Goal: Task Accomplishment & Management: Complete application form

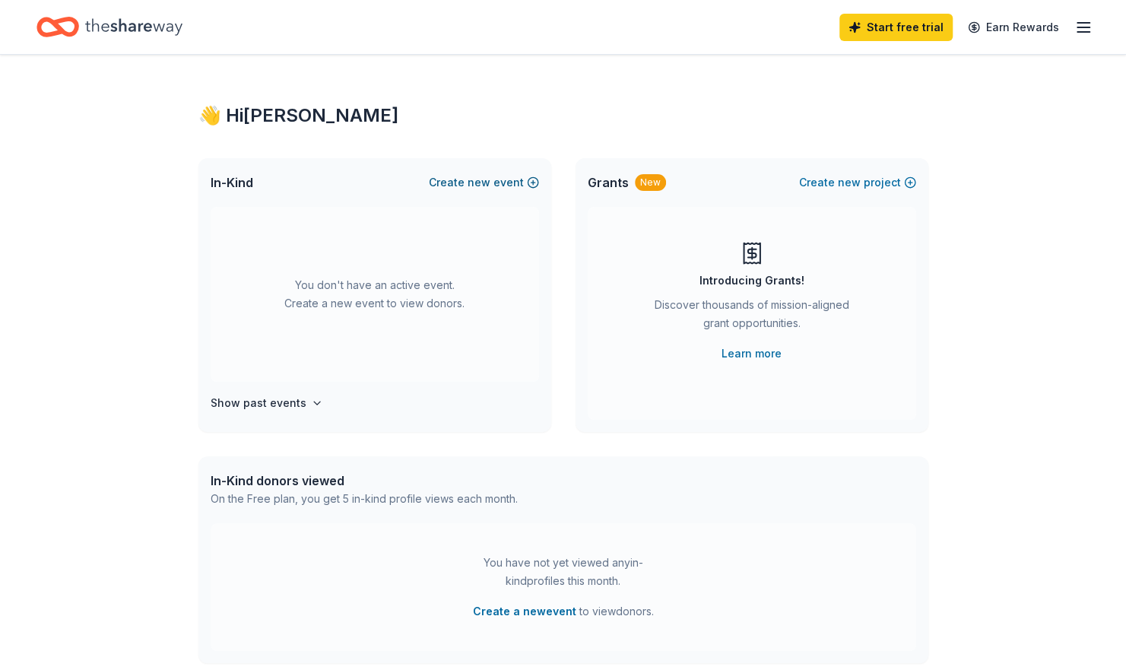
click at [459, 182] on button "Create new event" at bounding box center [484, 182] width 110 height 18
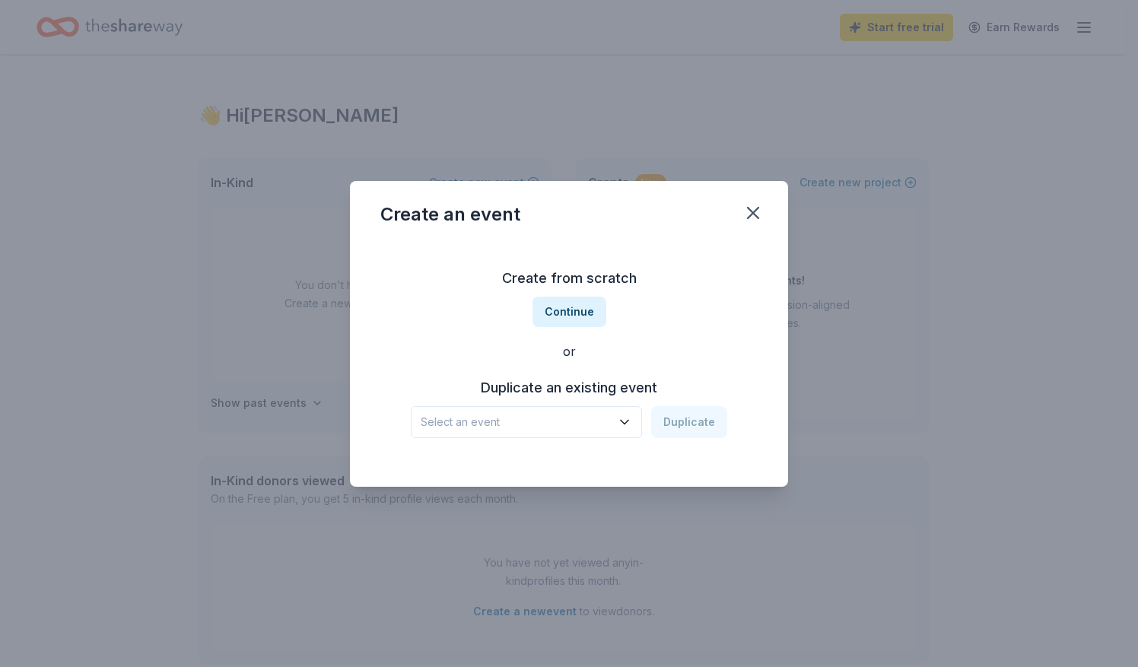
click at [467, 423] on span "Select an event" at bounding box center [516, 422] width 190 height 18
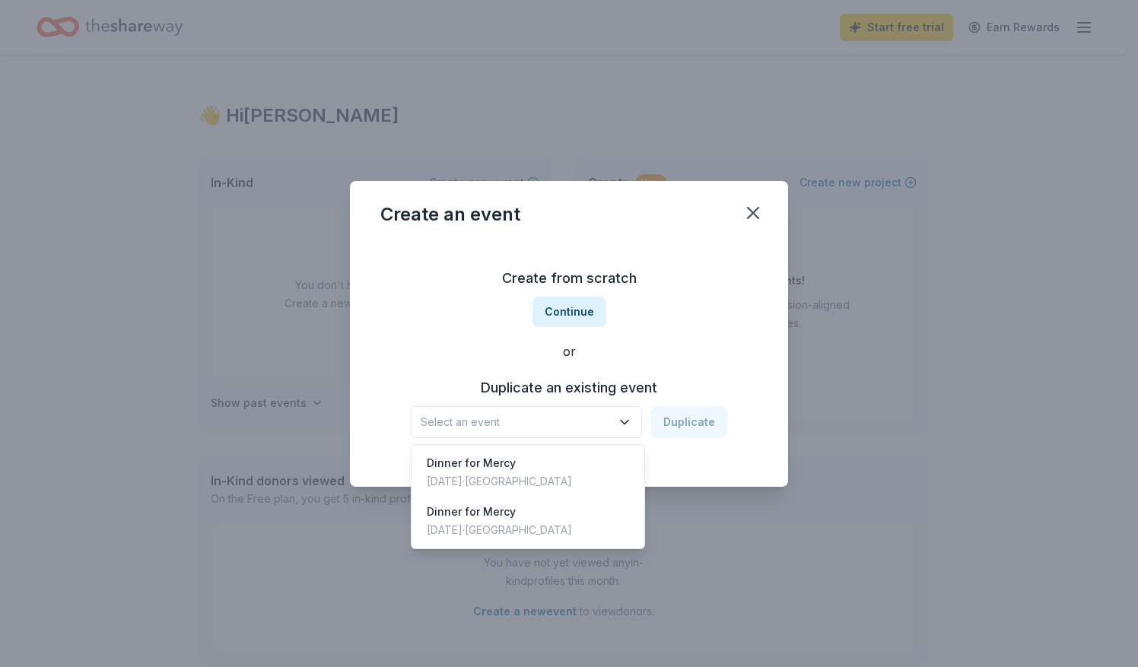
click at [763, 109] on div "Create an event Create from scratch Continue or Duplicate an existing event Sel…" at bounding box center [569, 333] width 1138 height 667
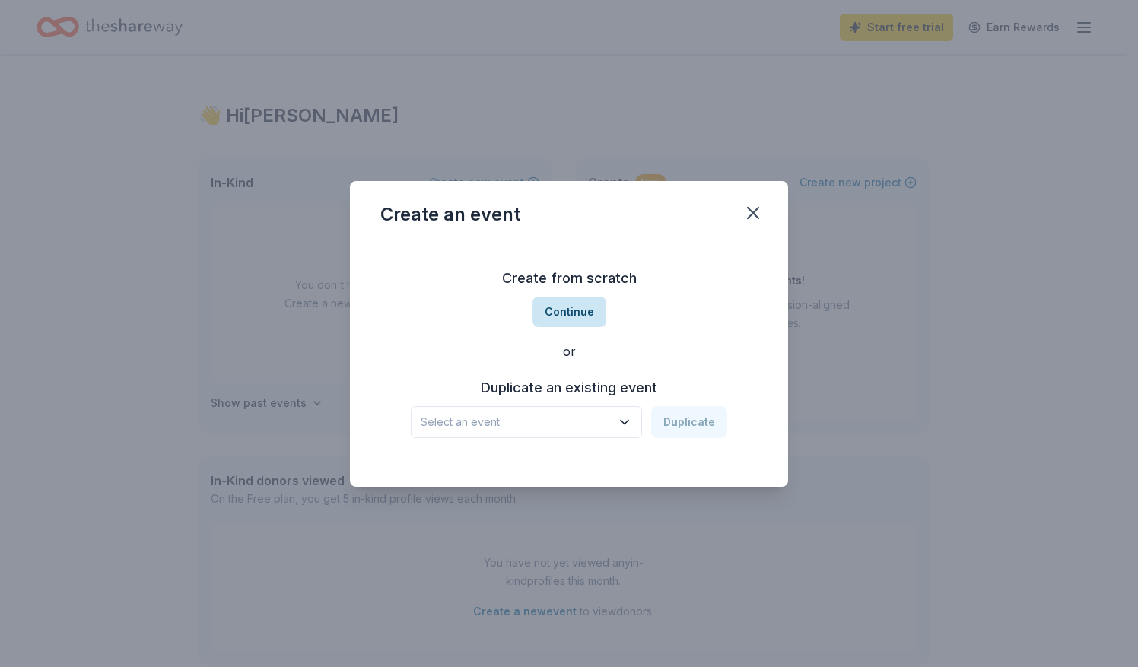
click at [566, 310] on button "Continue" at bounding box center [569, 312] width 74 height 30
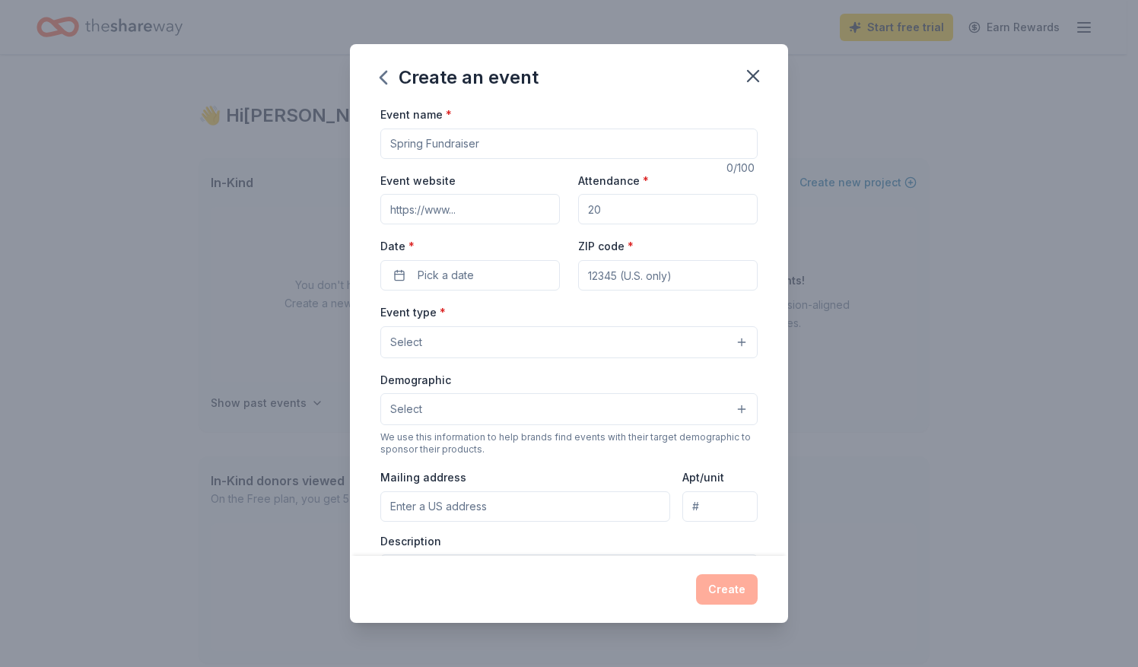
click at [474, 138] on input "Event name *" at bounding box center [568, 144] width 377 height 30
type input "Dinner for Mercy"
click at [449, 210] on input "Event website" at bounding box center [469, 209] width 179 height 30
paste input "[URL][DOMAIN_NAME]"
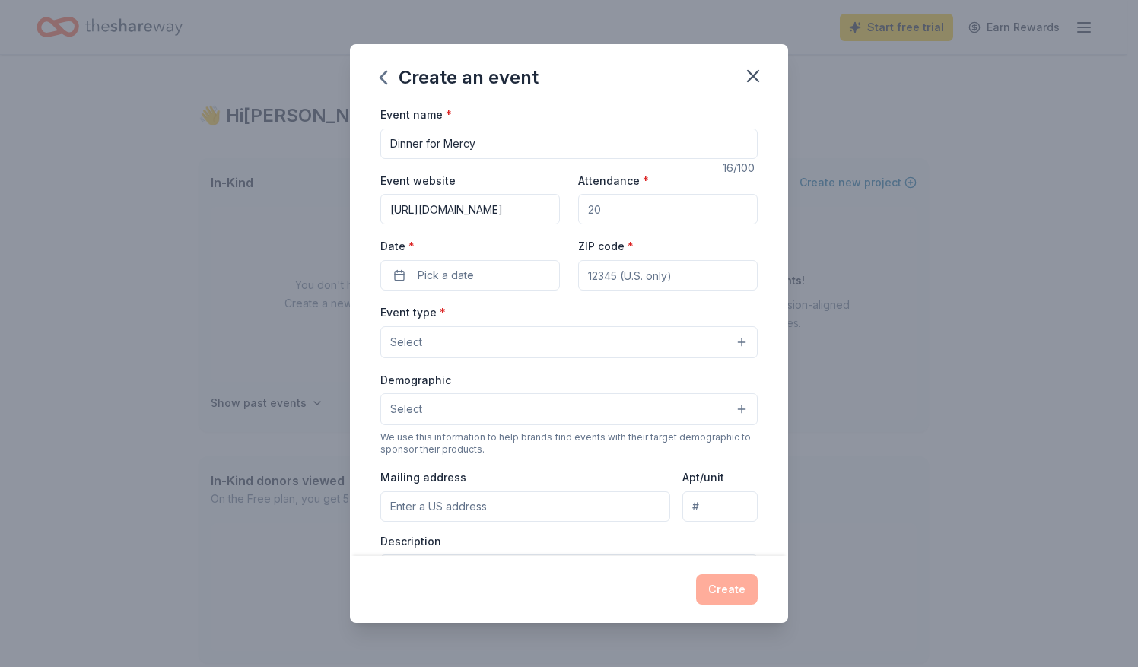
type input "[URL][DOMAIN_NAME]"
click at [625, 205] on input "Attendance *" at bounding box center [667, 209] width 179 height 30
type input "250"
click at [462, 268] on span "Pick a date" at bounding box center [445, 275] width 56 height 18
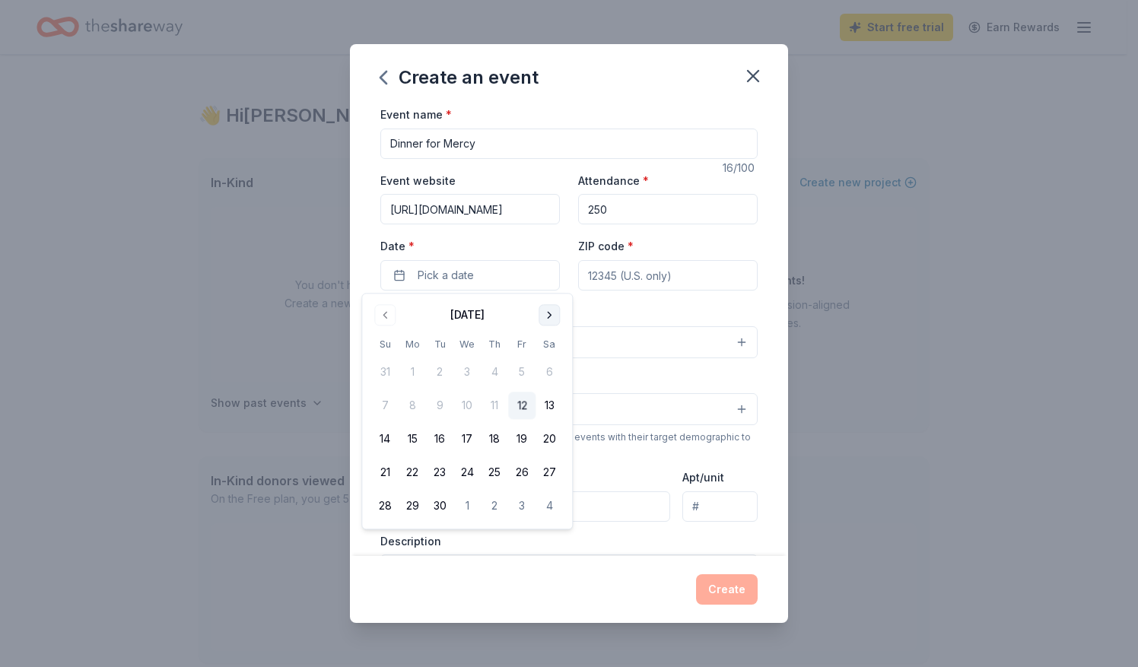
click at [547, 314] on button "Go to next month" at bounding box center [548, 314] width 21 height 21
click at [494, 433] on button "13" at bounding box center [494, 439] width 27 height 27
click at [667, 275] on input "ZIP code *" at bounding box center [667, 275] width 179 height 30
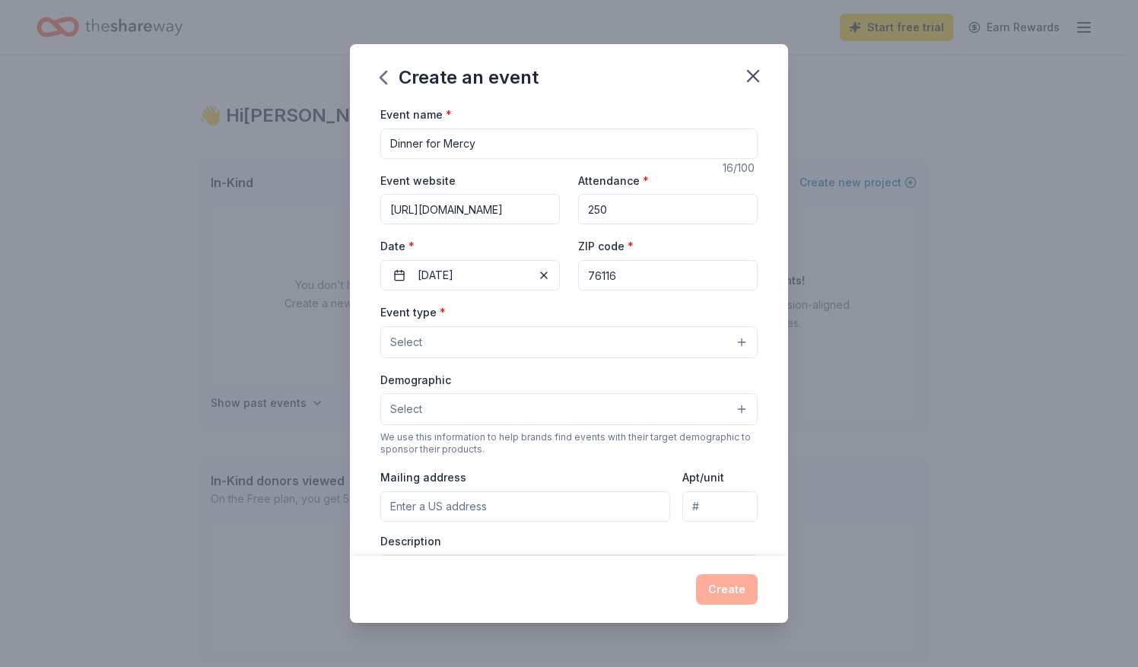
type input "76116"
click at [478, 333] on button "Select" at bounding box center [568, 342] width 377 height 32
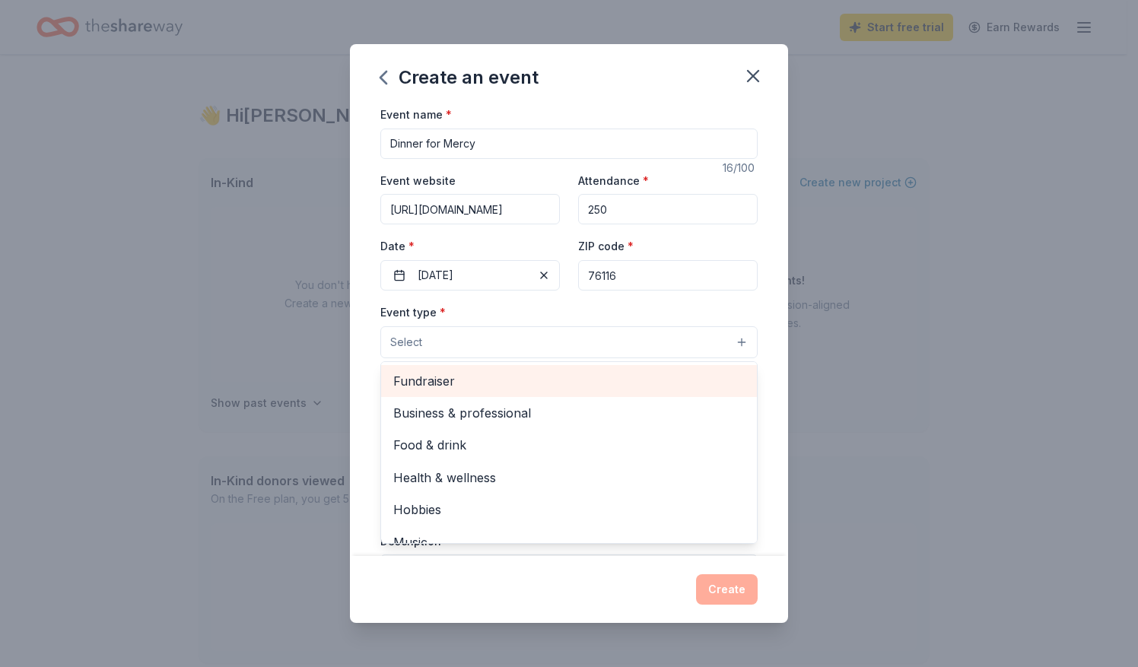
click at [531, 377] on span "Fundraiser" at bounding box center [568, 381] width 351 height 20
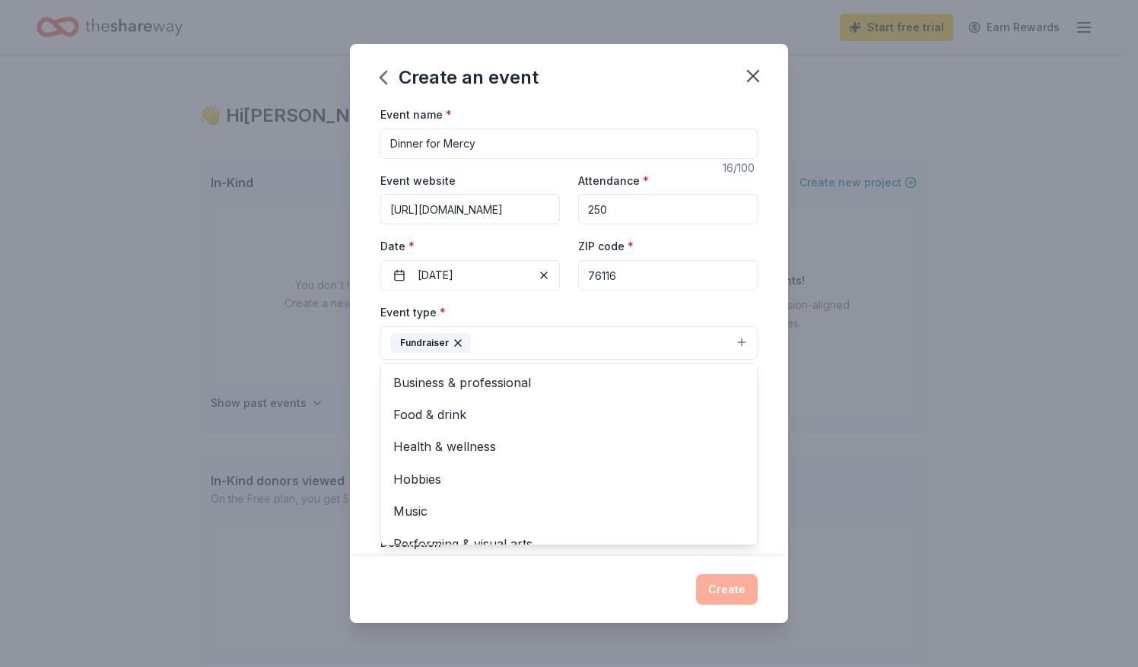
scroll to position [18, 0]
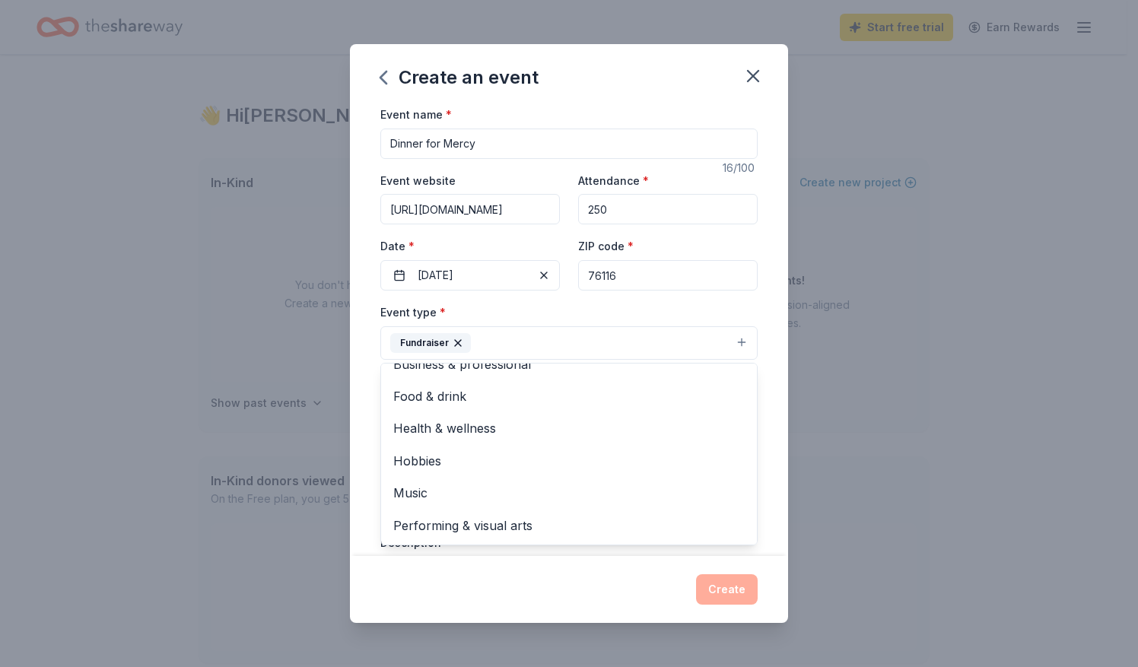
click at [774, 405] on div "Event name * Dinner for Mercy 16 /100 Event website [URL][DOMAIN_NAME] Attendan…" at bounding box center [569, 330] width 438 height 451
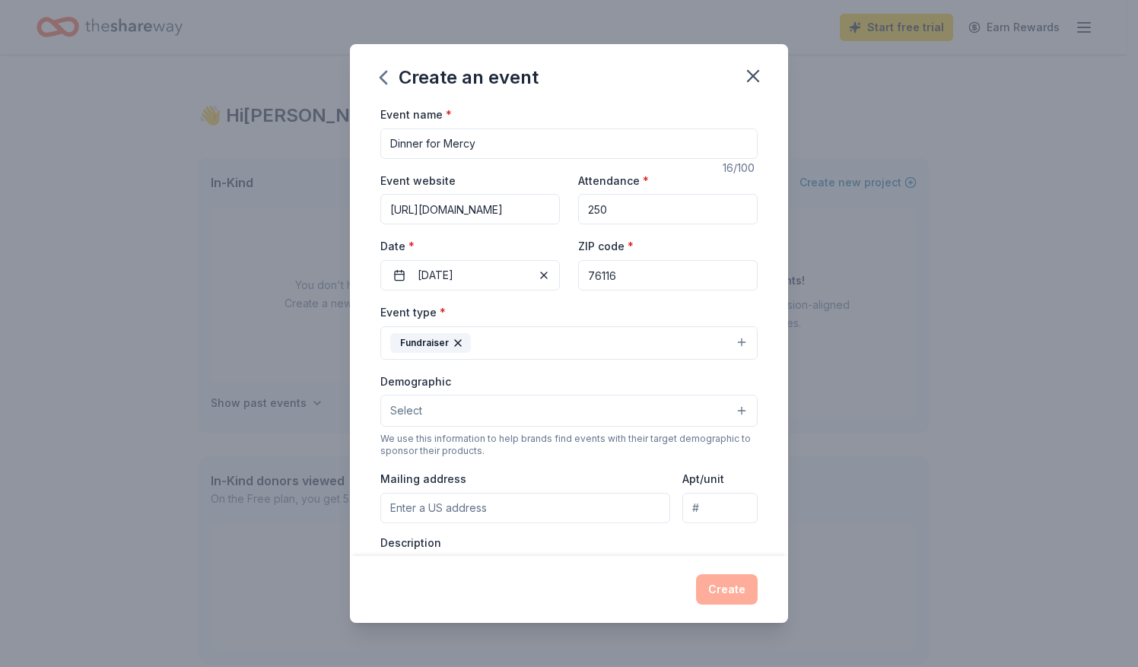
click at [459, 413] on button "Select" at bounding box center [568, 411] width 377 height 32
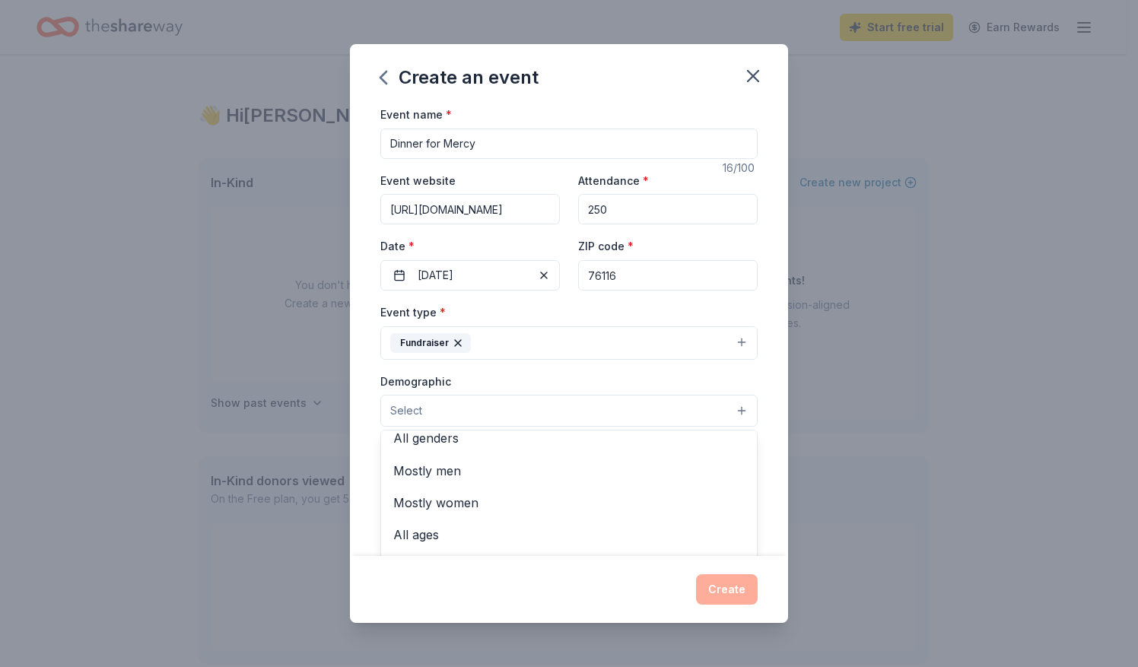
scroll to position [0, 0]
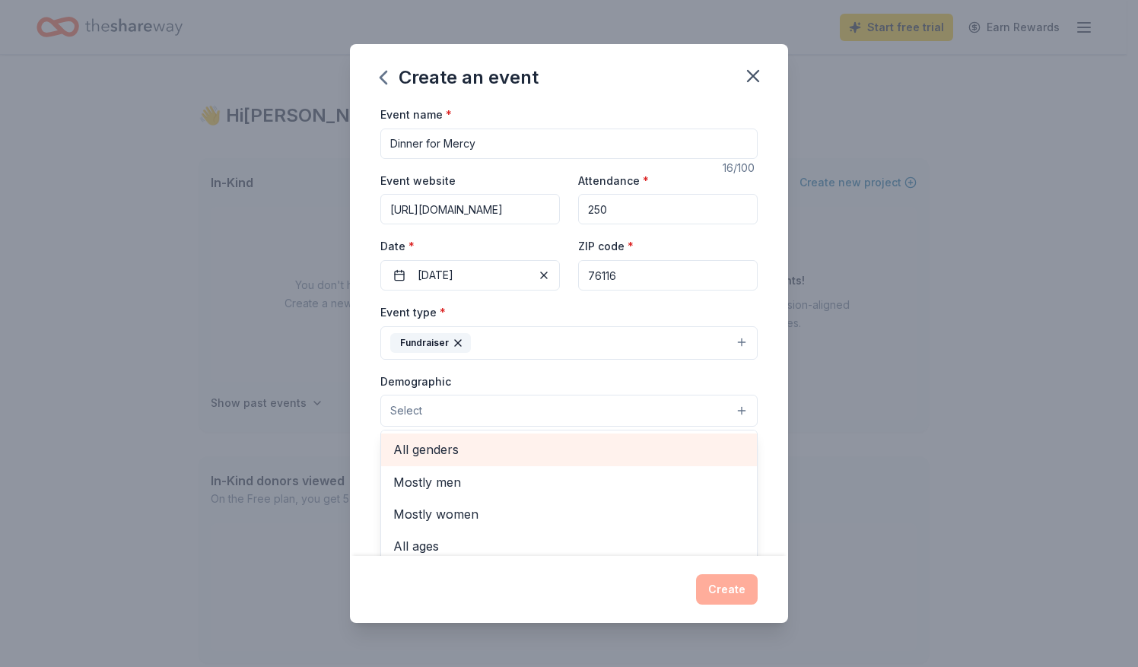
click at [541, 440] on span "All genders" at bounding box center [568, 450] width 351 height 20
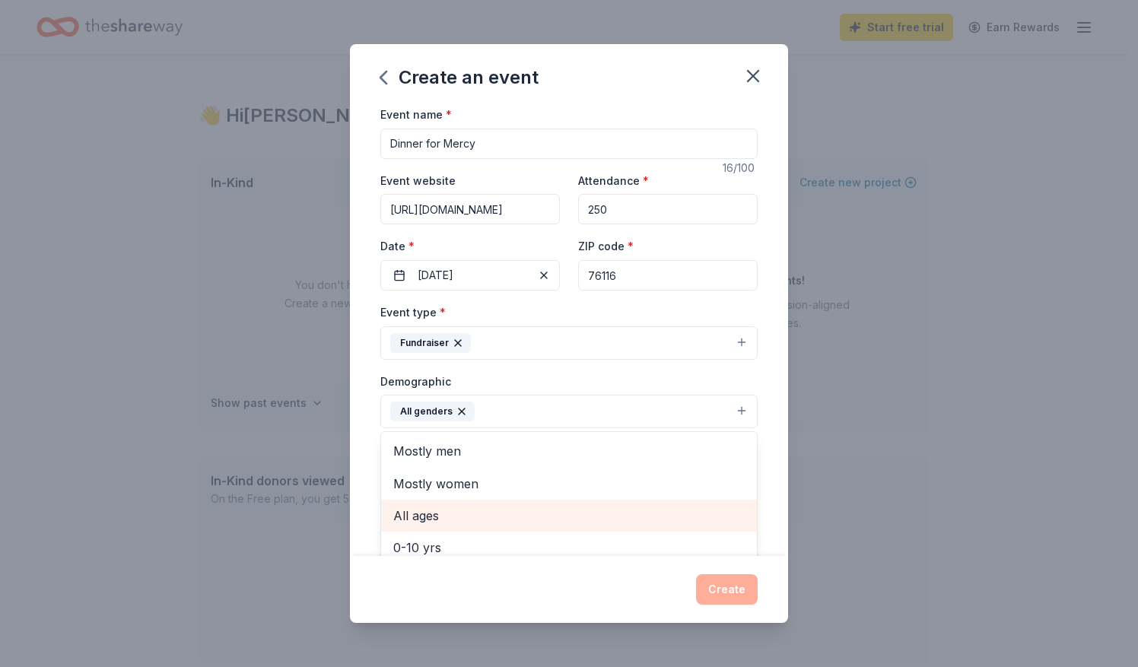
click at [484, 511] on span "All ages" at bounding box center [568, 516] width 351 height 20
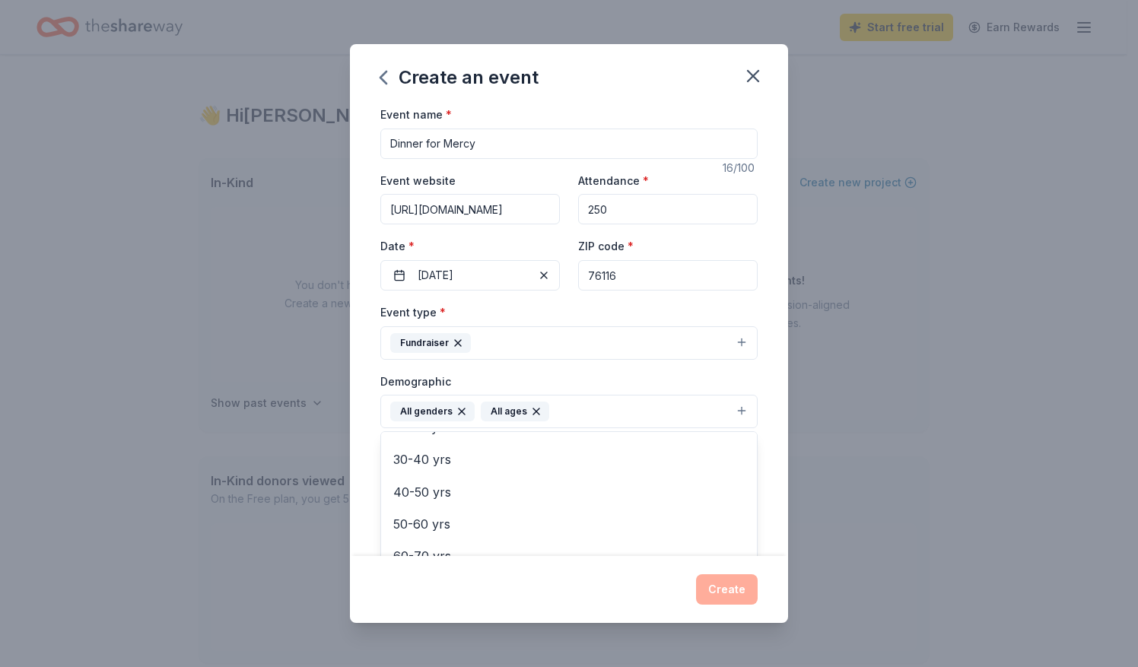
scroll to position [176, 0]
click at [580, 572] on div "Create an event Event name * Dinner for Mercy 16 /100 Event website [URL][DOMAI…" at bounding box center [569, 333] width 438 height 579
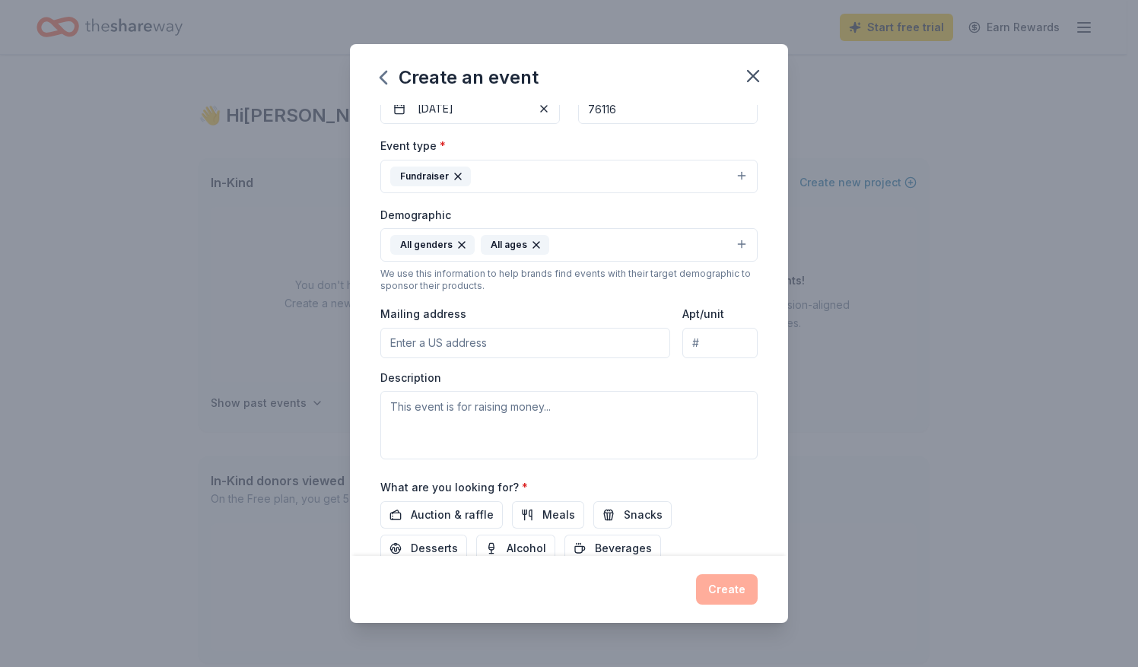
scroll to position [169, 0]
click at [418, 504] on span "Auction & raffle" at bounding box center [452, 512] width 83 height 18
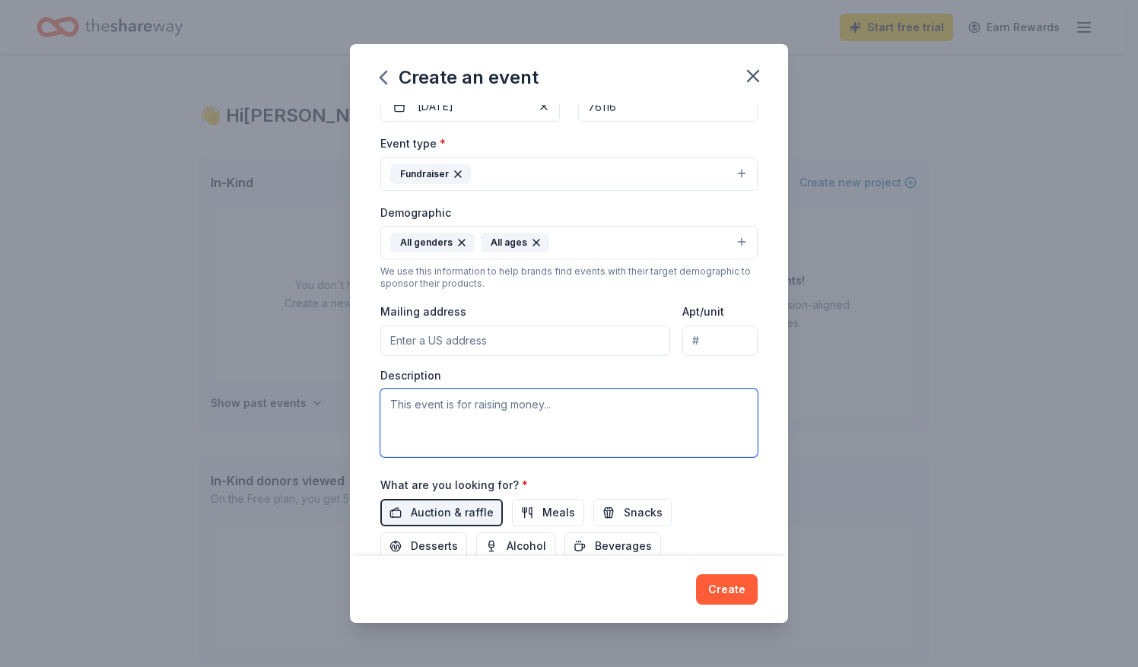
click at [415, 402] on textarea at bounding box center [568, 423] width 377 height 68
